Goal: Information Seeking & Learning: Understand process/instructions

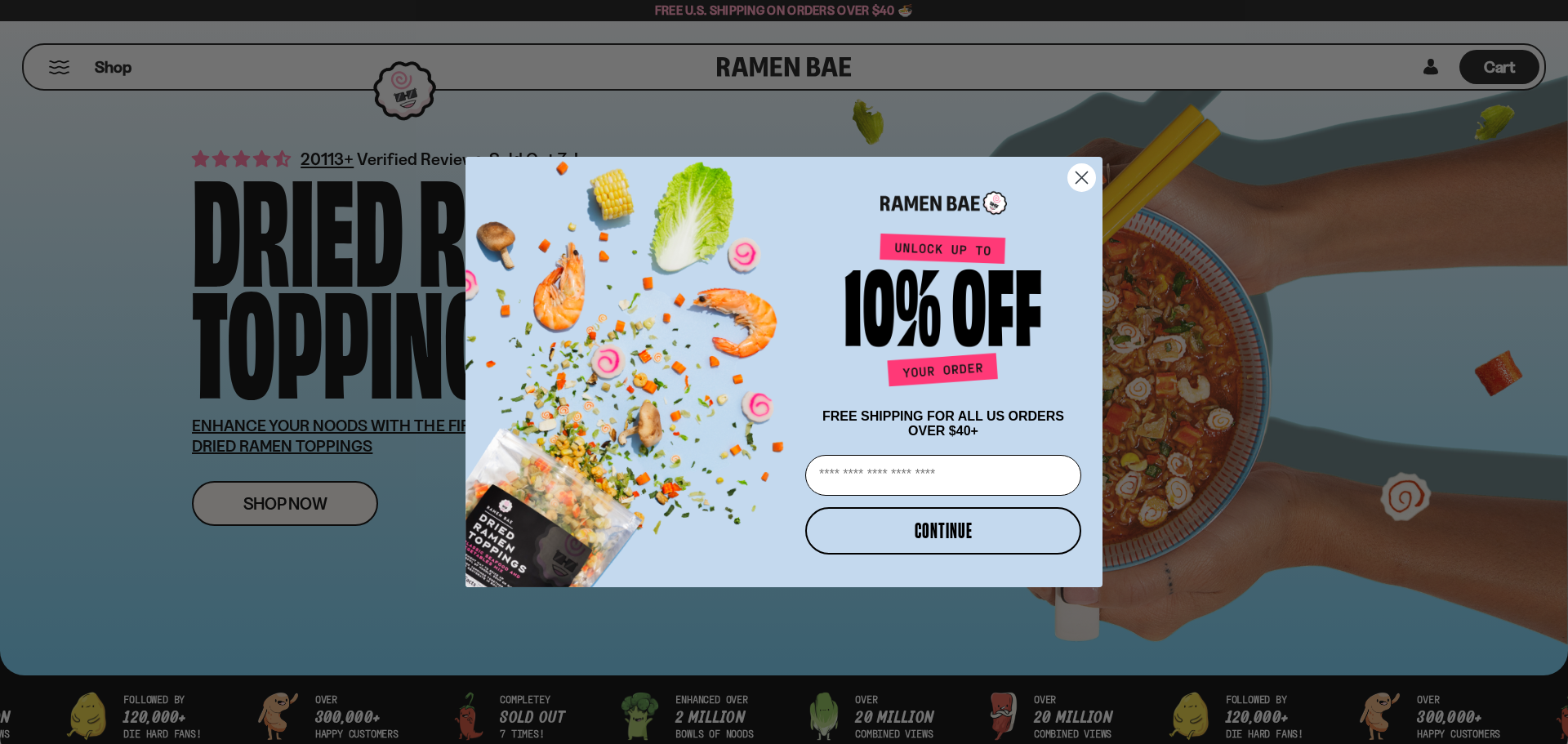
click at [939, 470] on input "Email" at bounding box center [943, 475] width 276 height 41
click at [1083, 164] on circle "Close dialog" at bounding box center [1081, 177] width 27 height 27
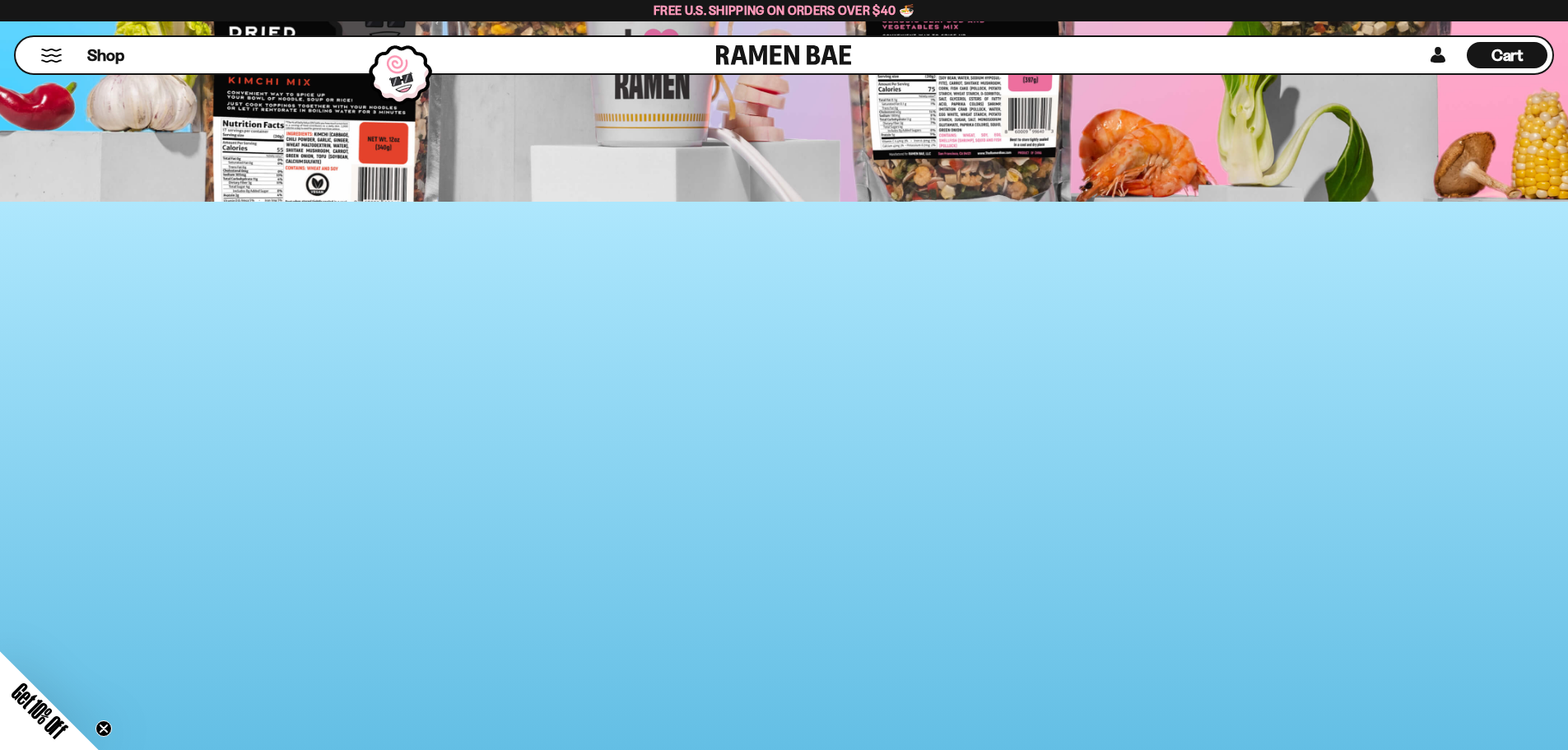
scroll to position [8855, 0]
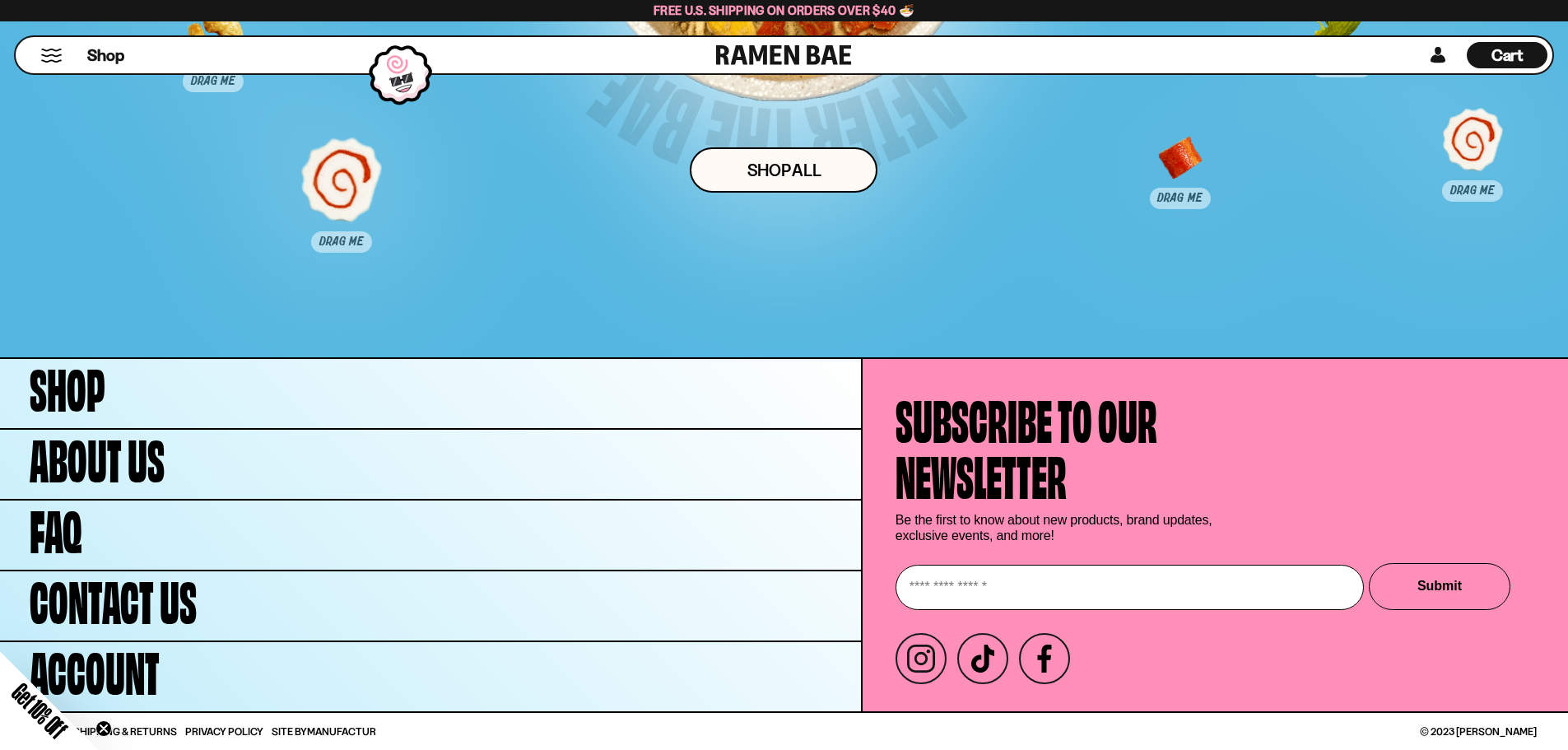
click at [336, 736] on link "Manufactur" at bounding box center [342, 730] width 69 height 13
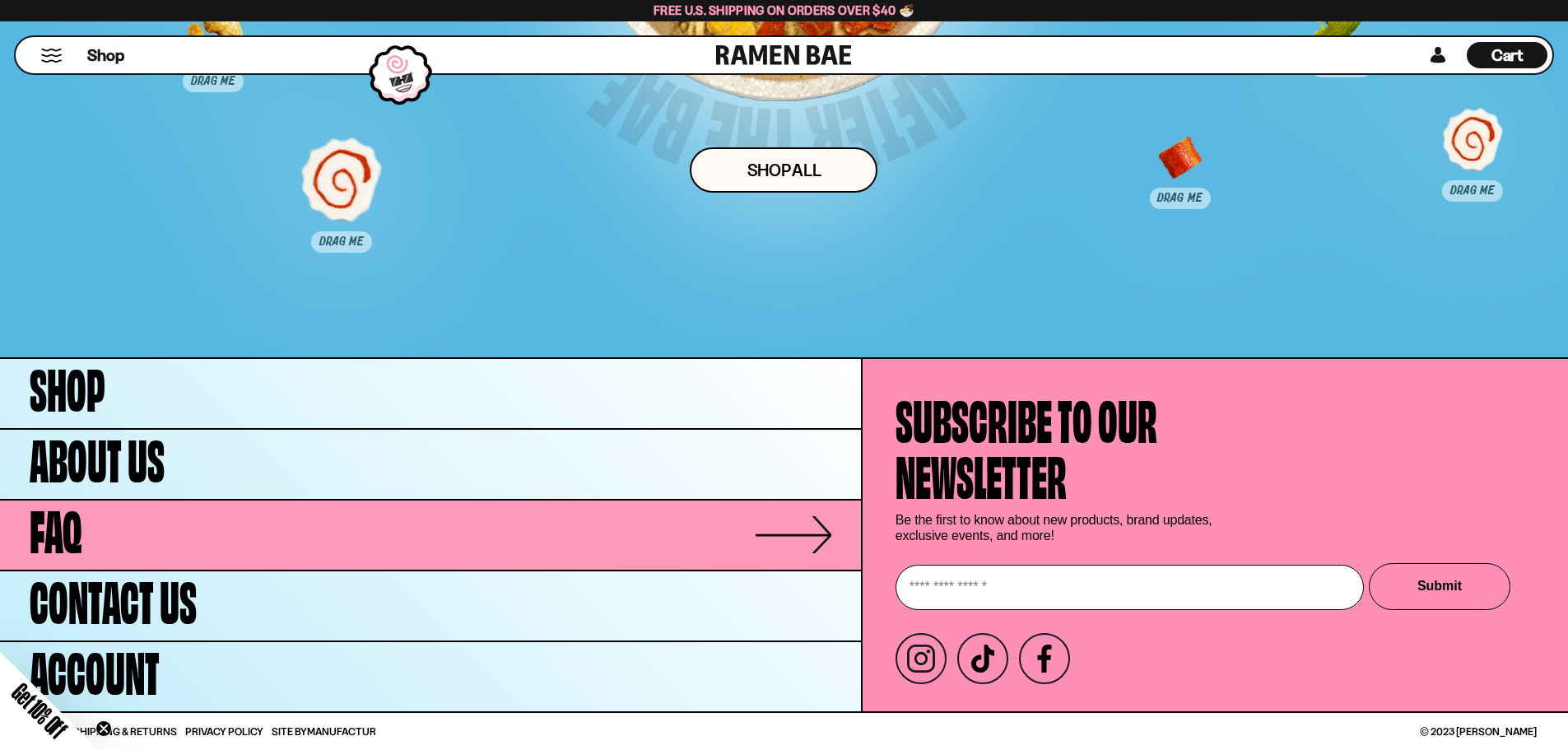
click at [286, 537] on link "FAQ" at bounding box center [431, 535] width 861 height 69
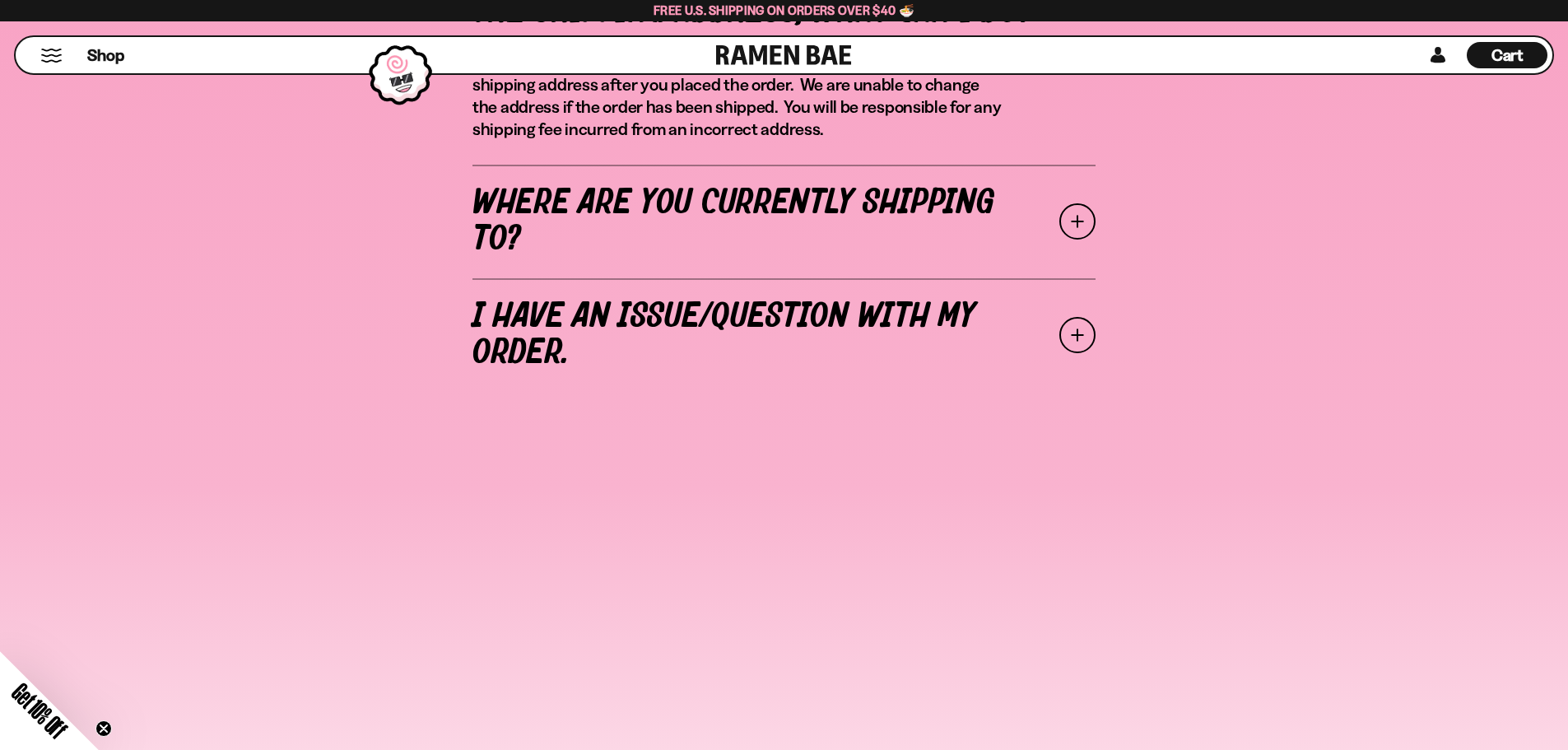
click at [820, 205] on link "Where are you currently shipping to?" at bounding box center [784, 221] width 623 height 114
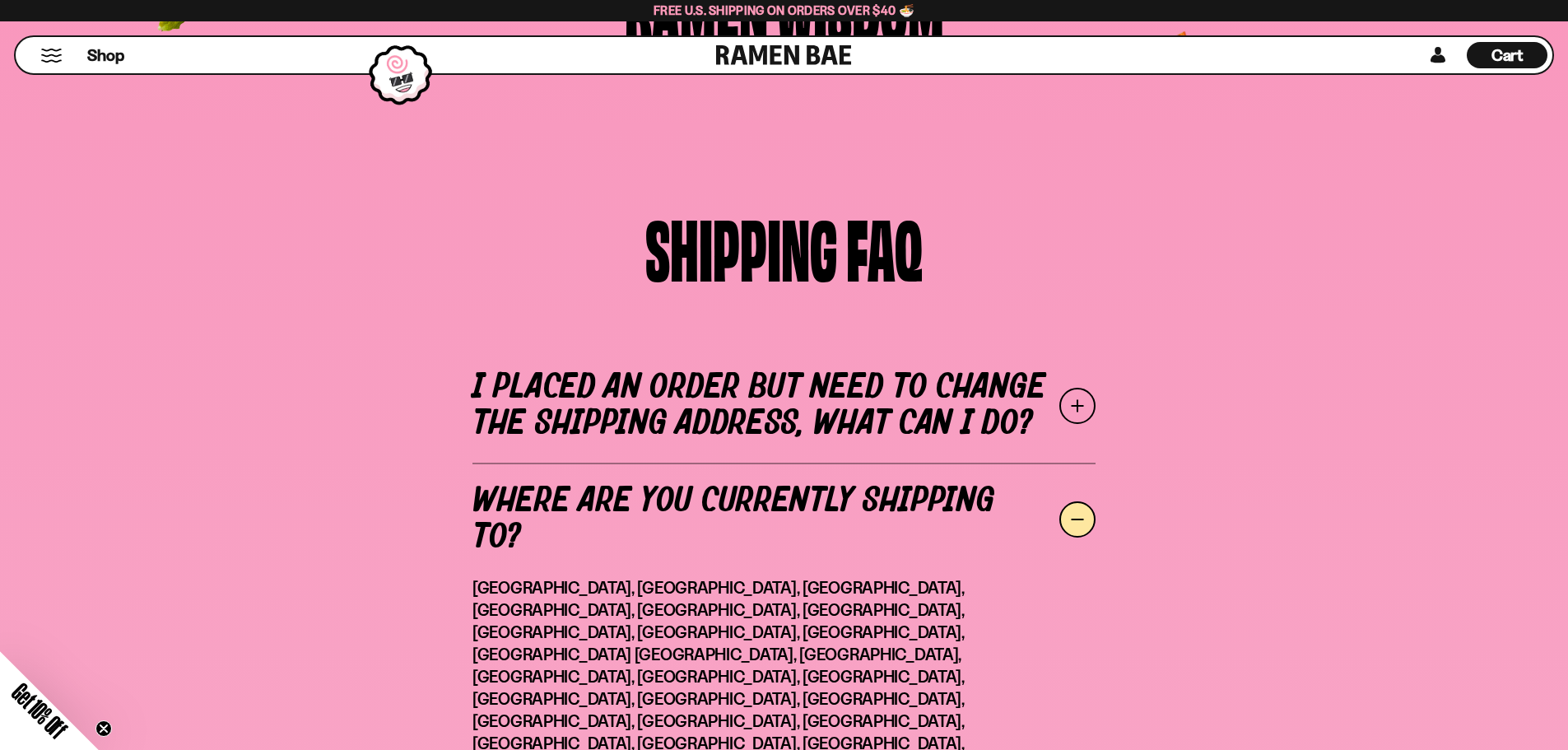
click at [877, 388] on link "I placed an order but need to change the shipping address, what can I do?" at bounding box center [784, 406] width 623 height 114
